Goal: Information Seeking & Learning: Learn about a topic

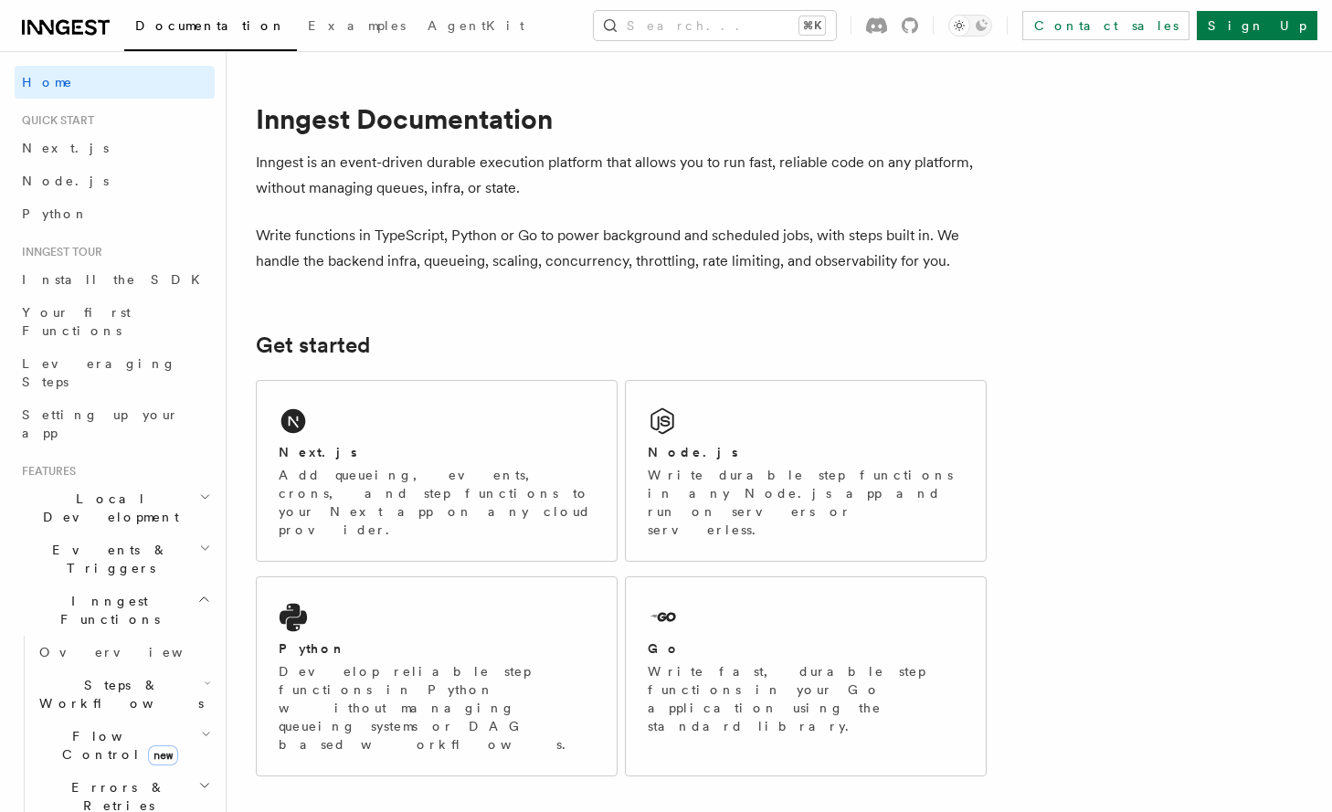
scroll to position [4, 0]
click at [109, 723] on span "Flow Control new" at bounding box center [116, 741] width 169 height 37
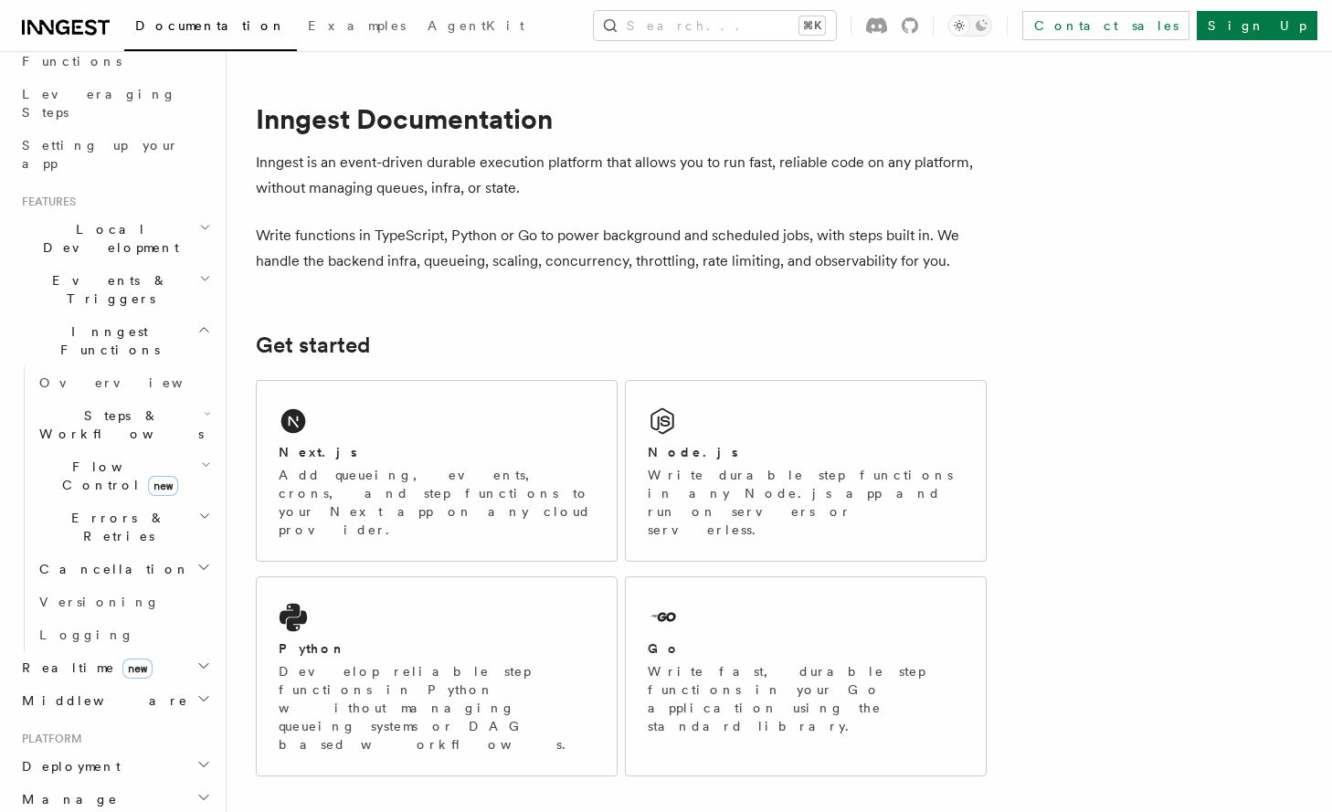
scroll to position [272, 0]
click at [151, 648] on h2 "Realtime new" at bounding box center [115, 664] width 200 height 33
click at [150, 648] on h2 "Realtime new" at bounding box center [115, 664] width 200 height 33
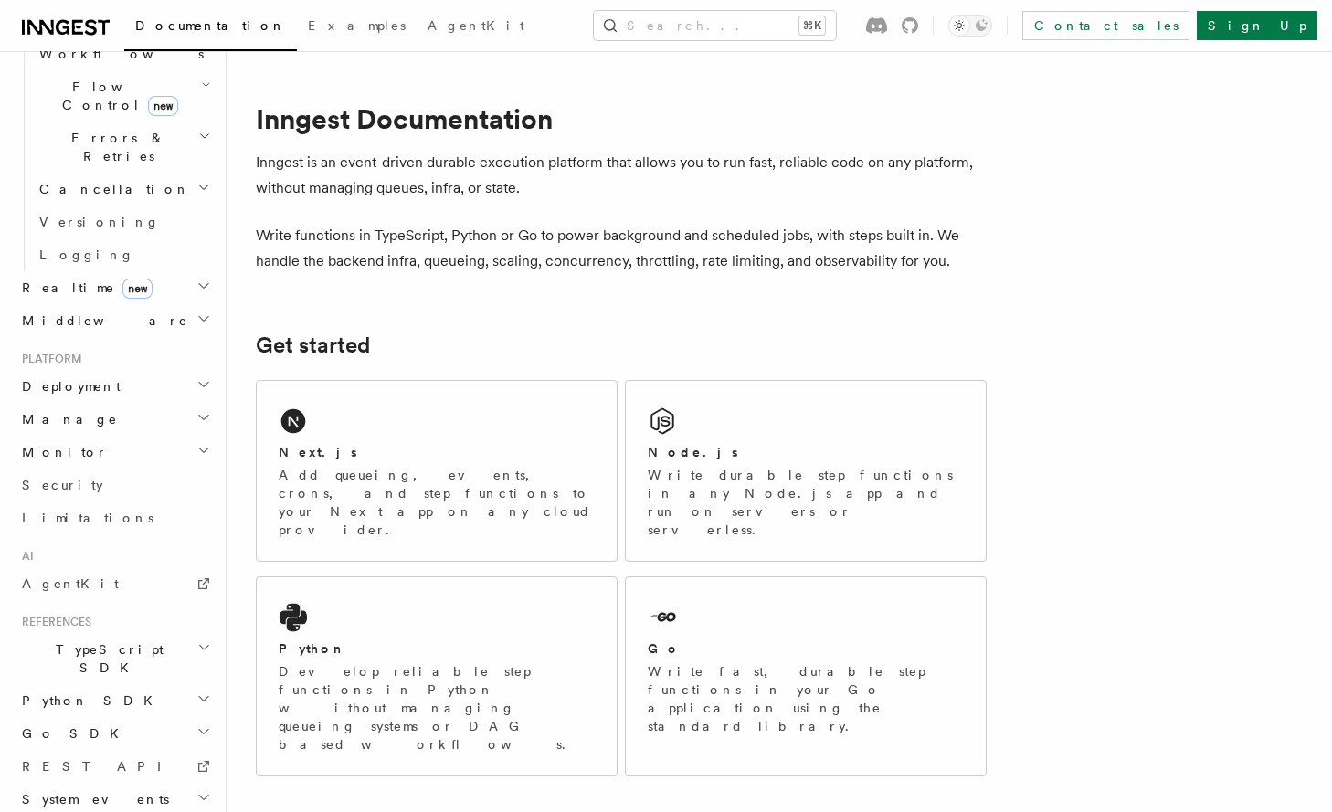
scroll to position [0, 0]
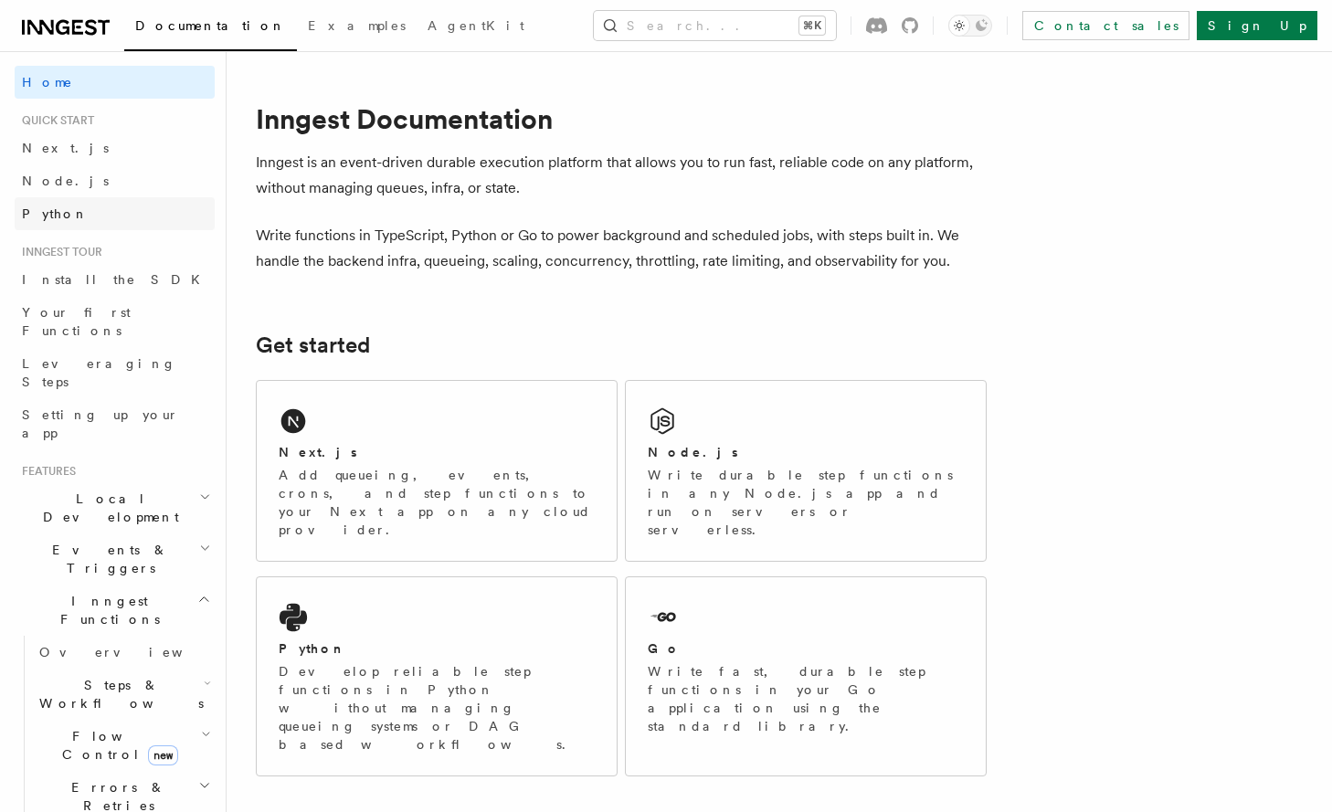
click at [100, 213] on link "Python" at bounding box center [115, 213] width 200 height 33
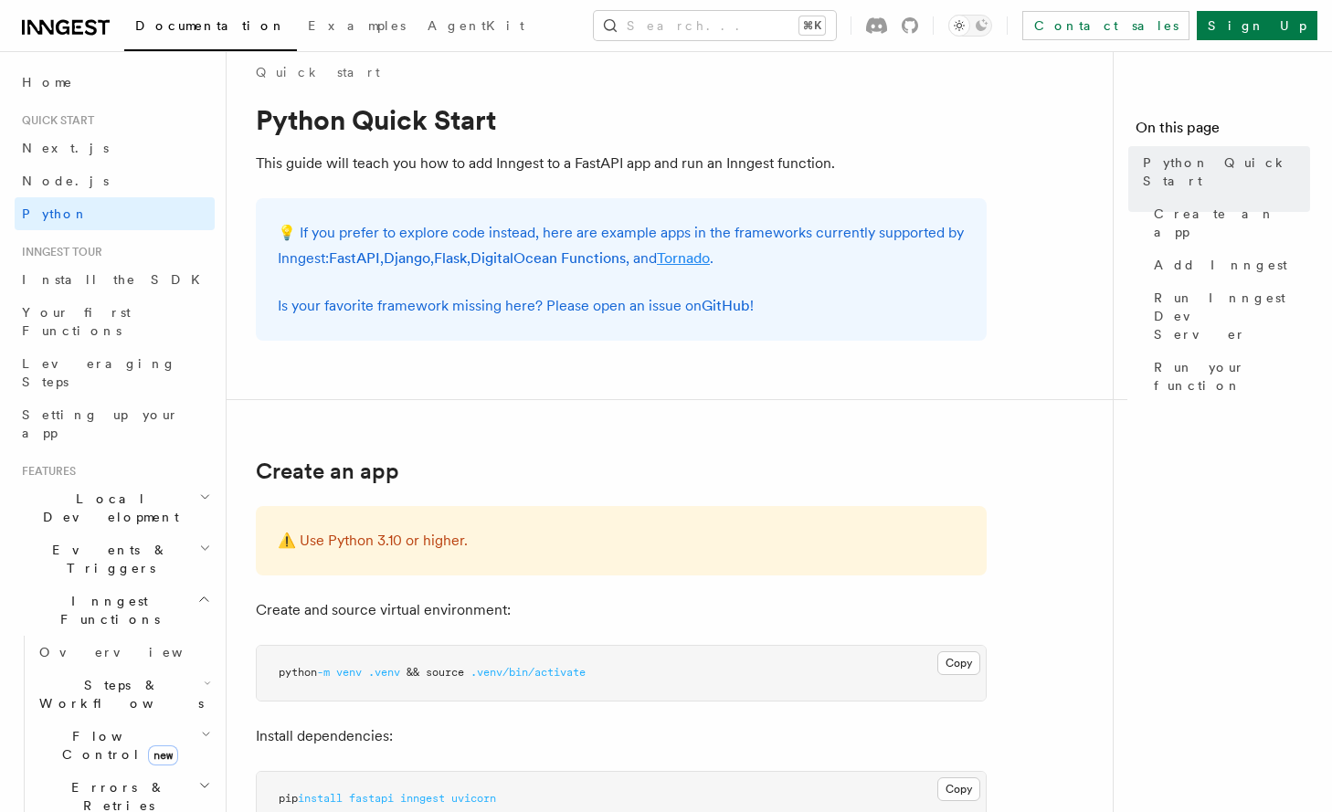
scroll to position [20, 0]
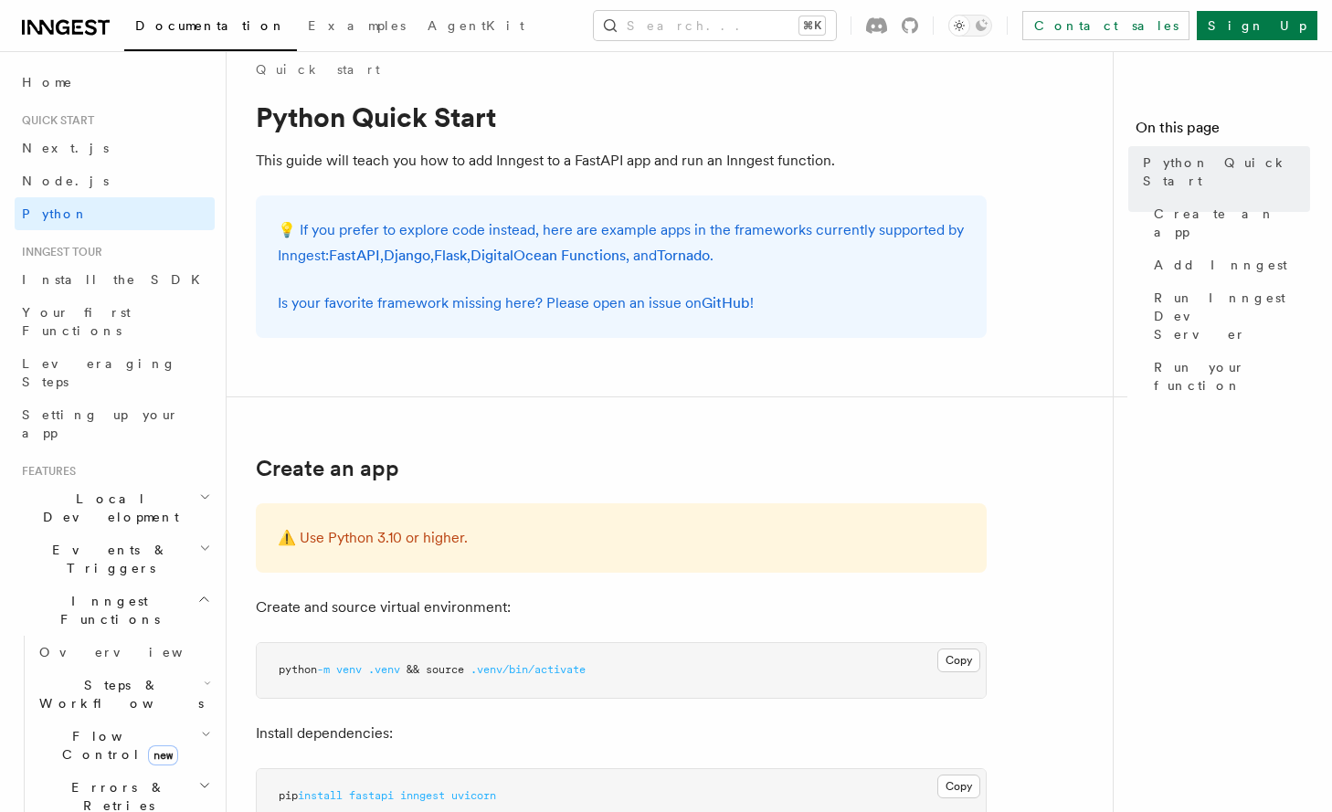
click at [875, 314] on p "Is your favorite framework missing here? Please open an issue on GitHub !" at bounding box center [621, 303] width 687 height 26
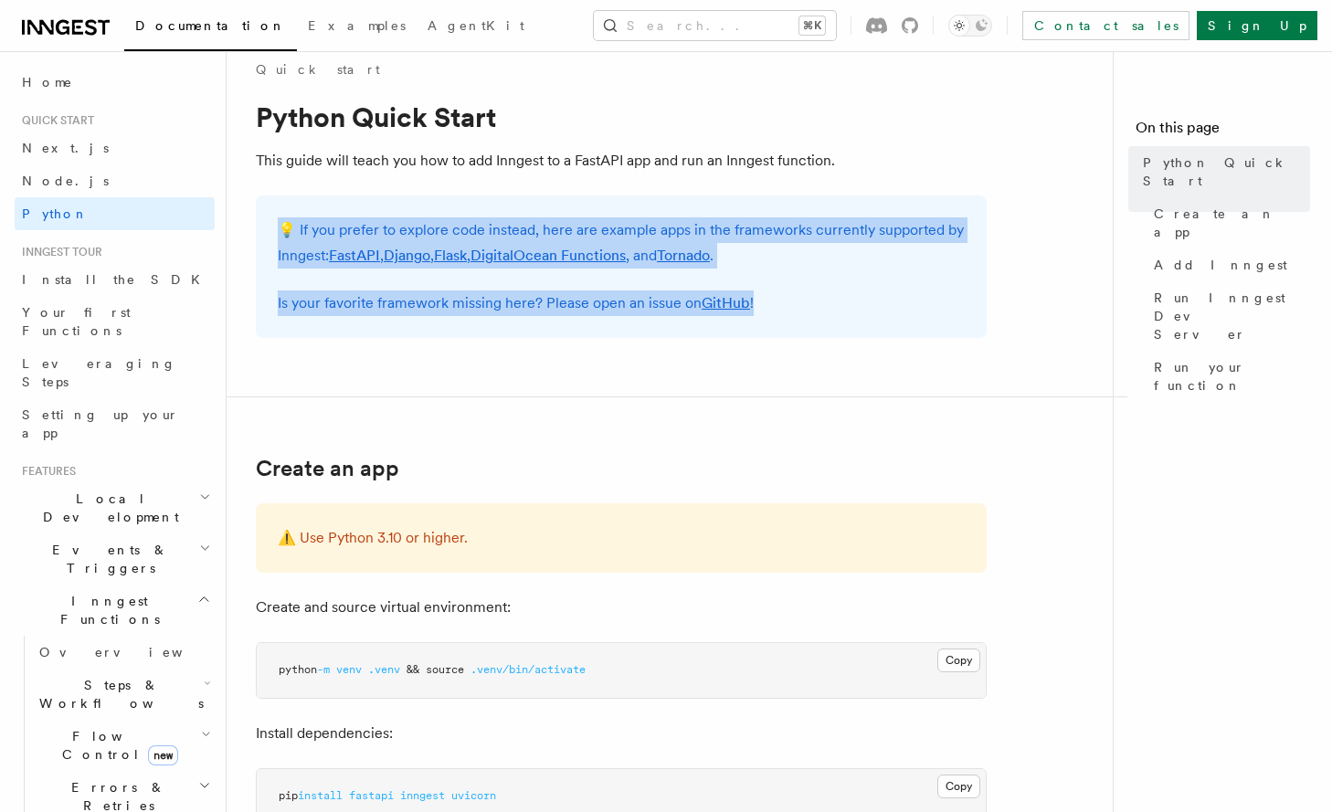
drag, startPoint x: 861, startPoint y: 330, endPoint x: 317, endPoint y: 182, distance: 564.1
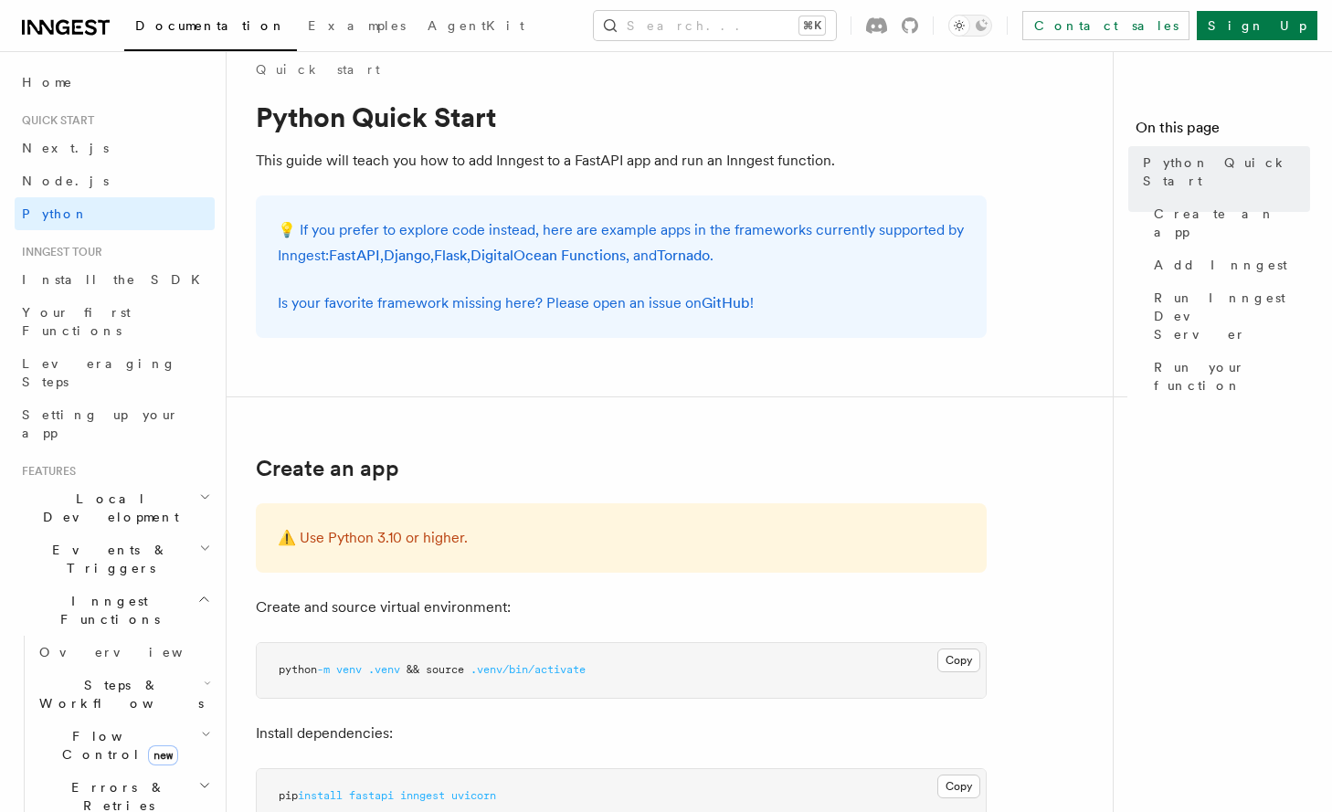
click at [904, 284] on div "💡 If you prefer to explore code instead, here are example apps in the framework…" at bounding box center [621, 266] width 731 height 142
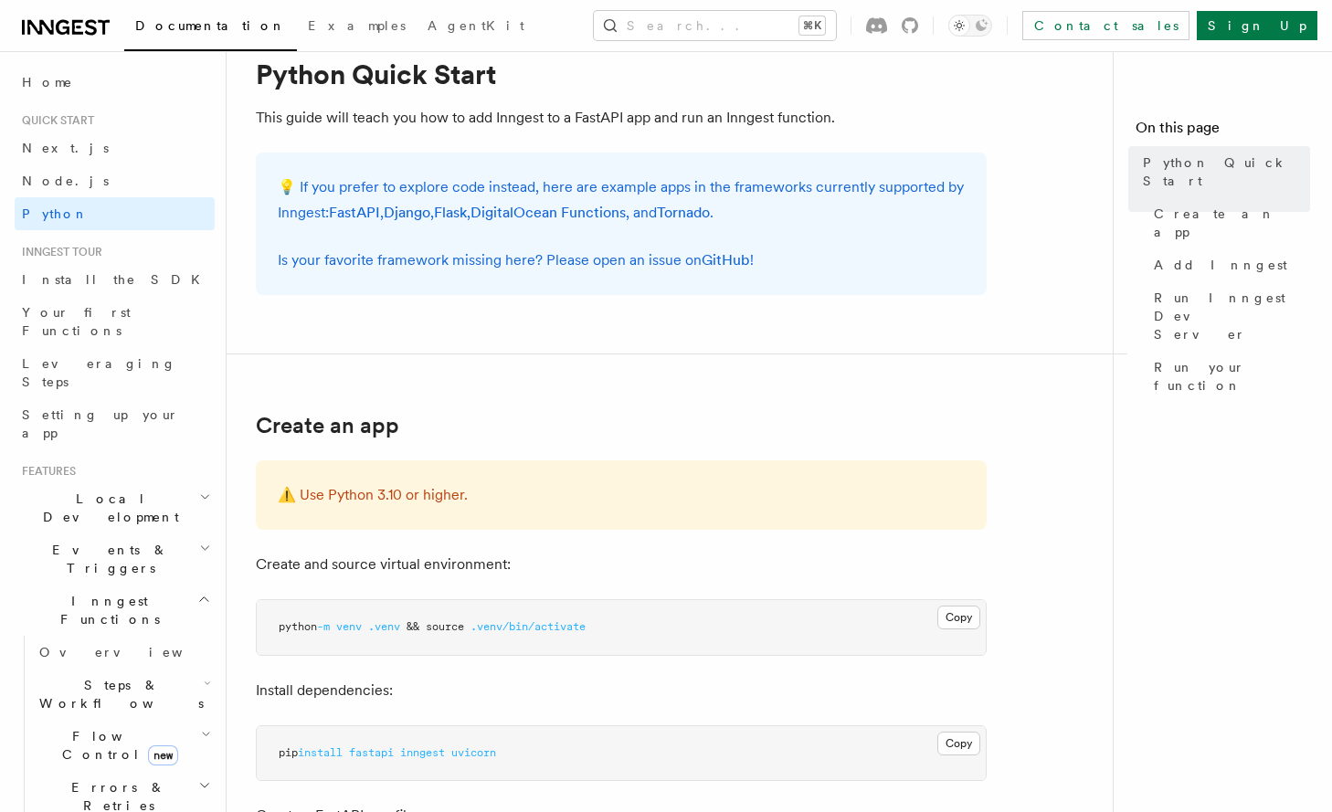
scroll to position [638, 0]
